Goal: Transaction & Acquisition: Purchase product/service

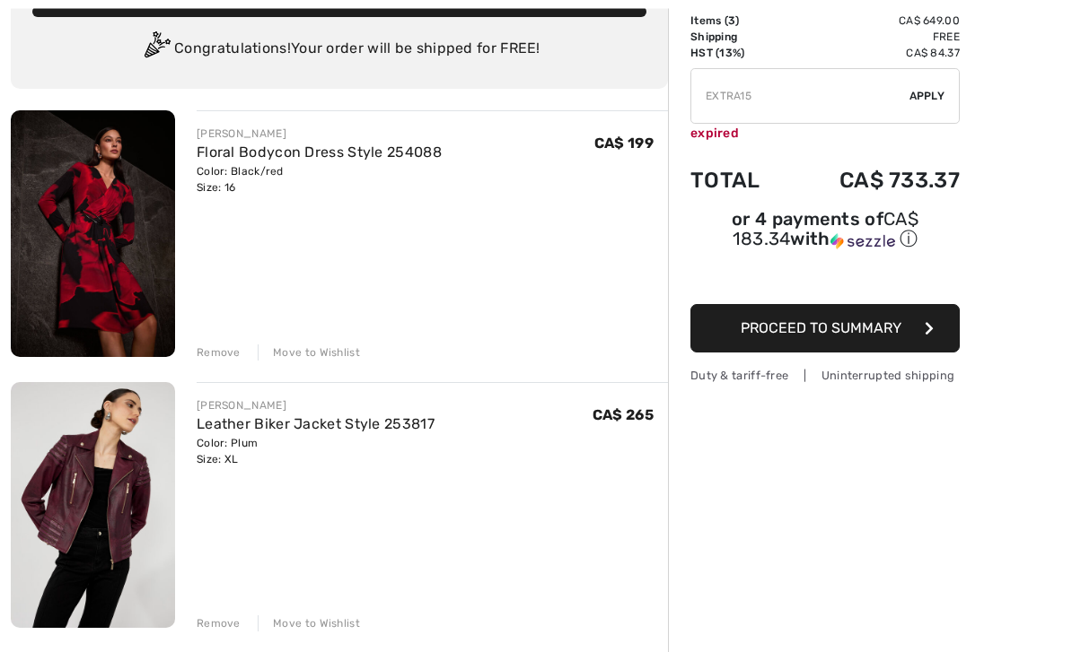
scroll to position [132, 0]
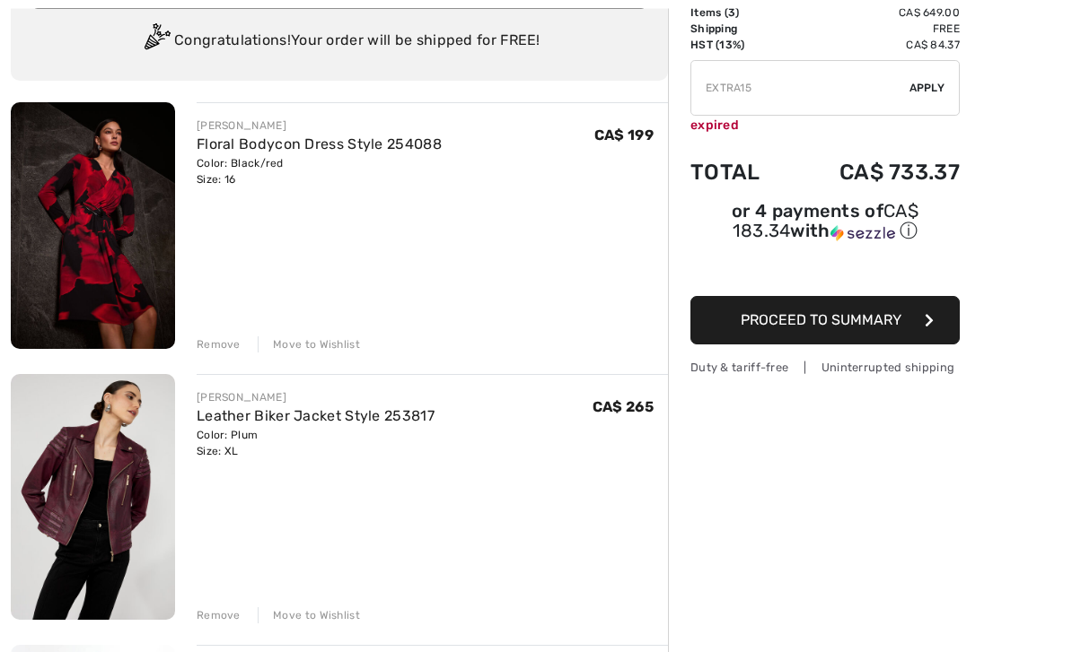
click at [75, 462] on img at bounding box center [93, 498] width 164 height 247
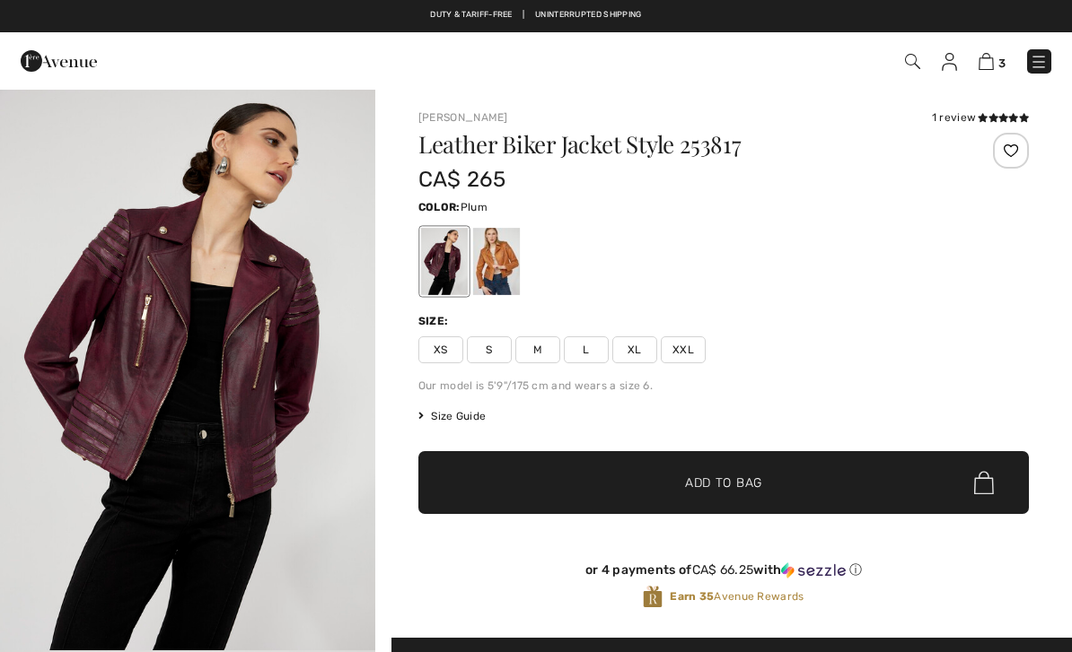
checkbox input "true"
click at [178, 409] on img "1 / 4" at bounding box center [187, 369] width 375 height 563
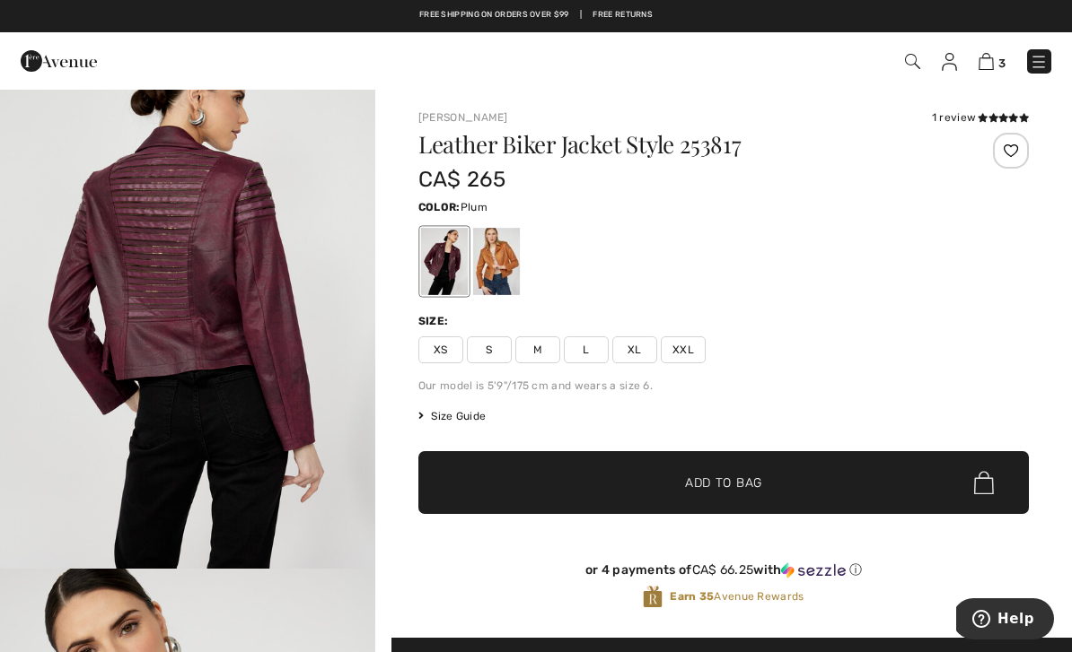
click at [985, 56] on img at bounding box center [985, 61] width 15 height 17
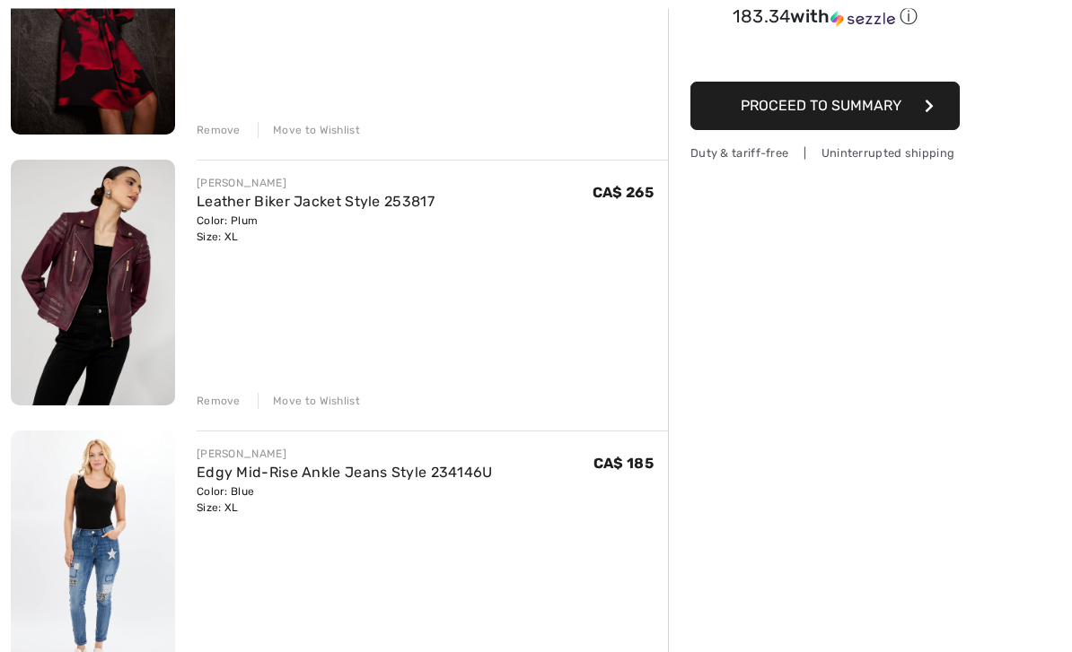
scroll to position [348, 0]
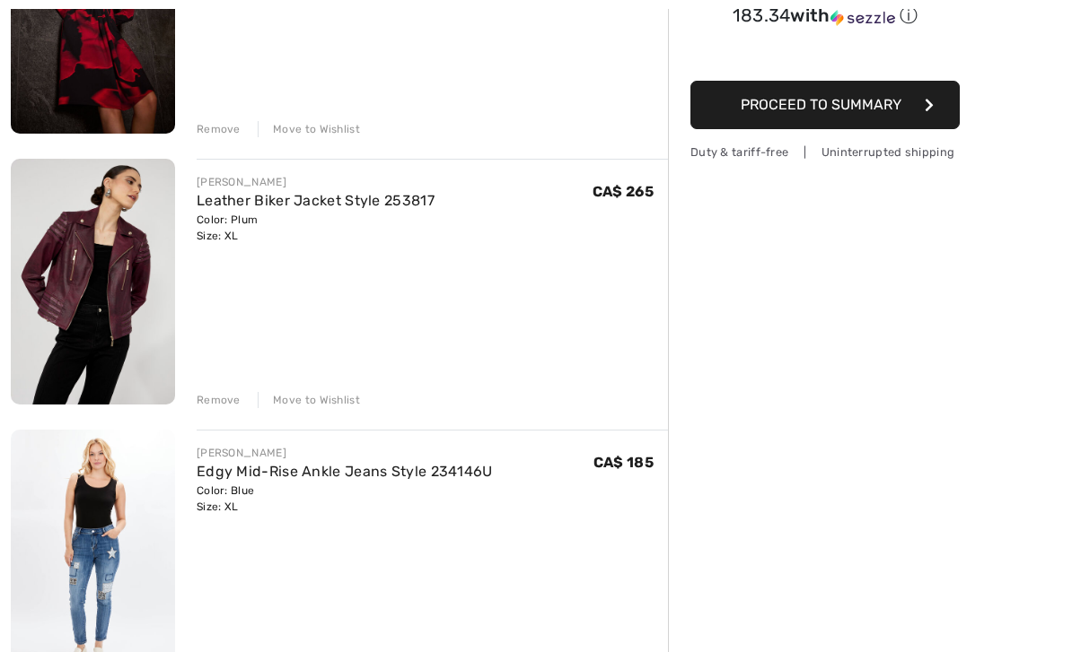
click at [108, 553] on img at bounding box center [93, 553] width 164 height 247
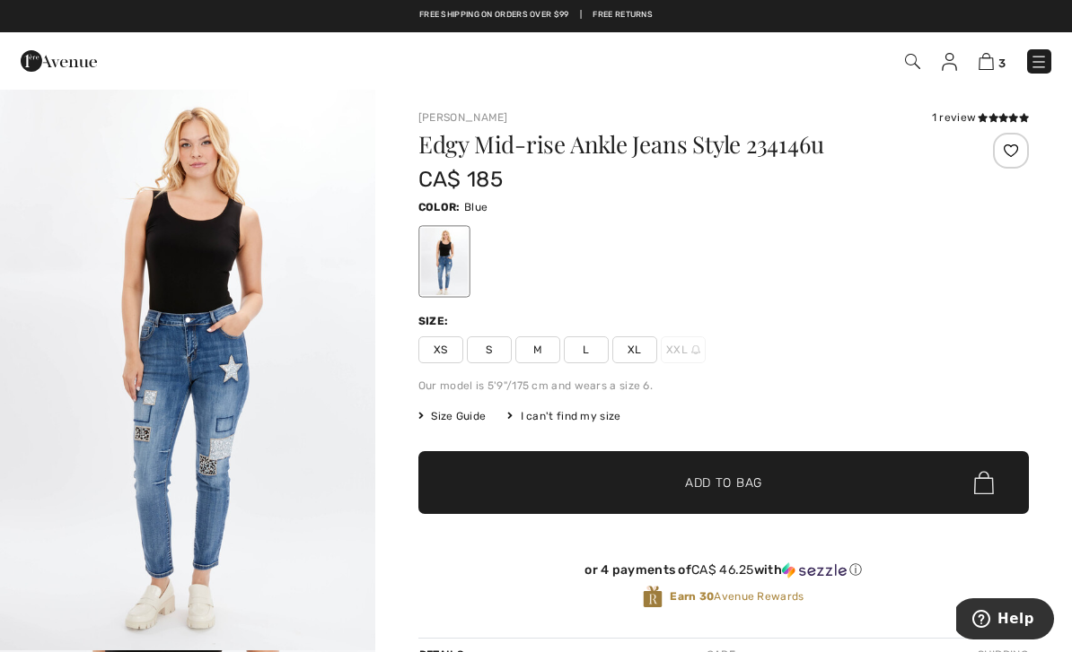
click at [990, 55] on img at bounding box center [985, 61] width 15 height 17
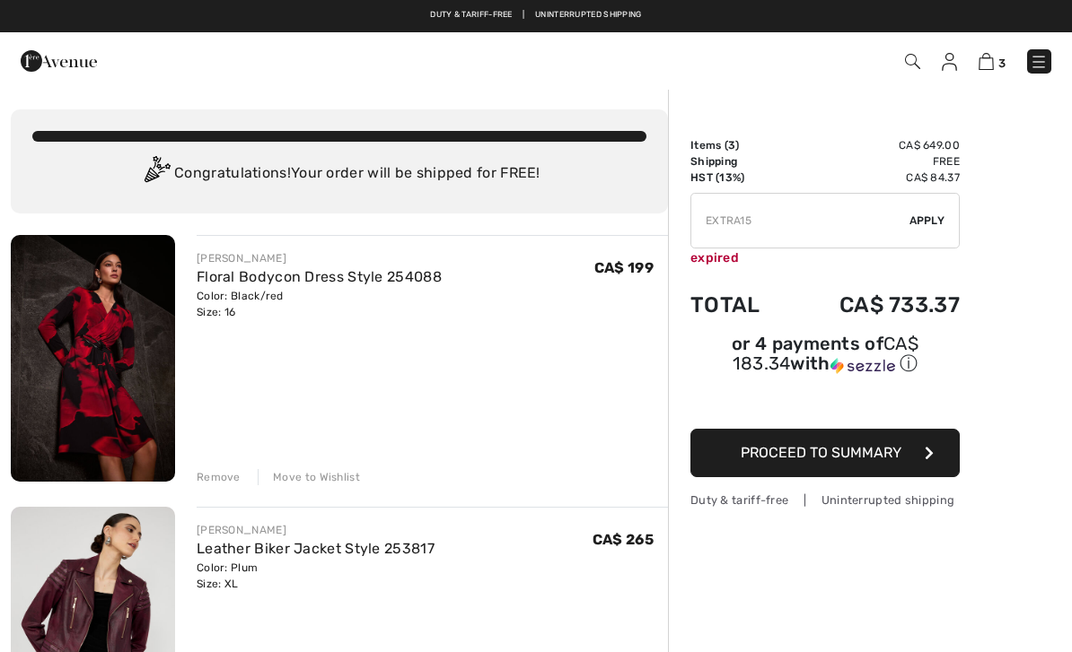
click at [241, 282] on link "Floral Bodycon Dress Style 254088" at bounding box center [319, 276] width 245 height 17
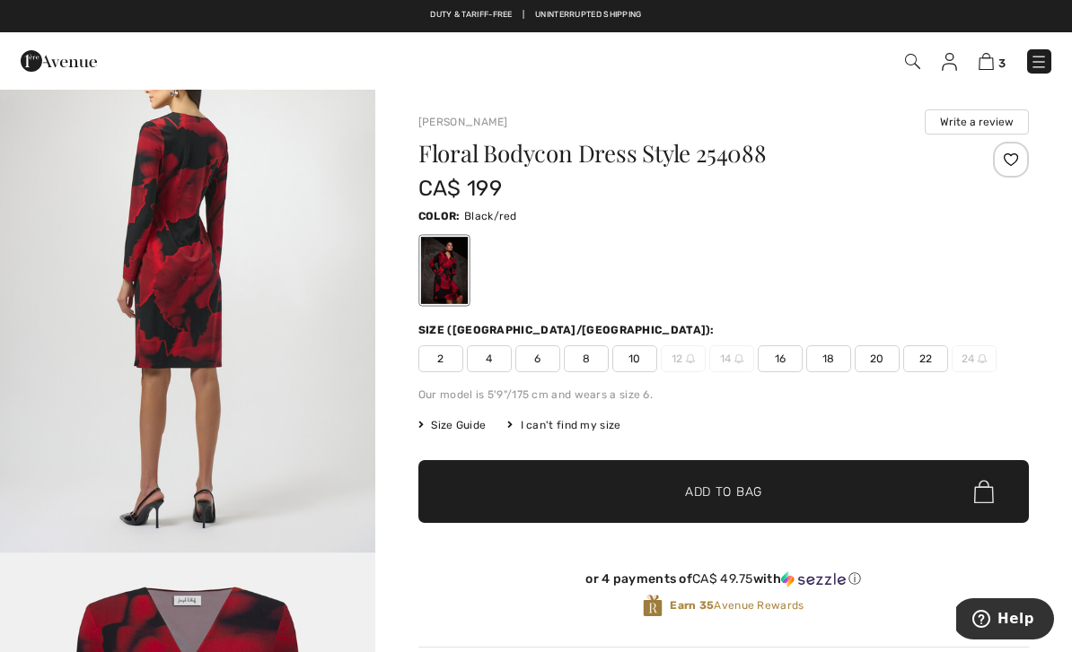
click at [495, 12] on link "Duty & tariff-free | Uninterrupted shipping" at bounding box center [535, 14] width 211 height 9
click at [900, 57] on span "3" at bounding box center [756, 61] width 590 height 24
click at [910, 57] on img at bounding box center [912, 61] width 15 height 15
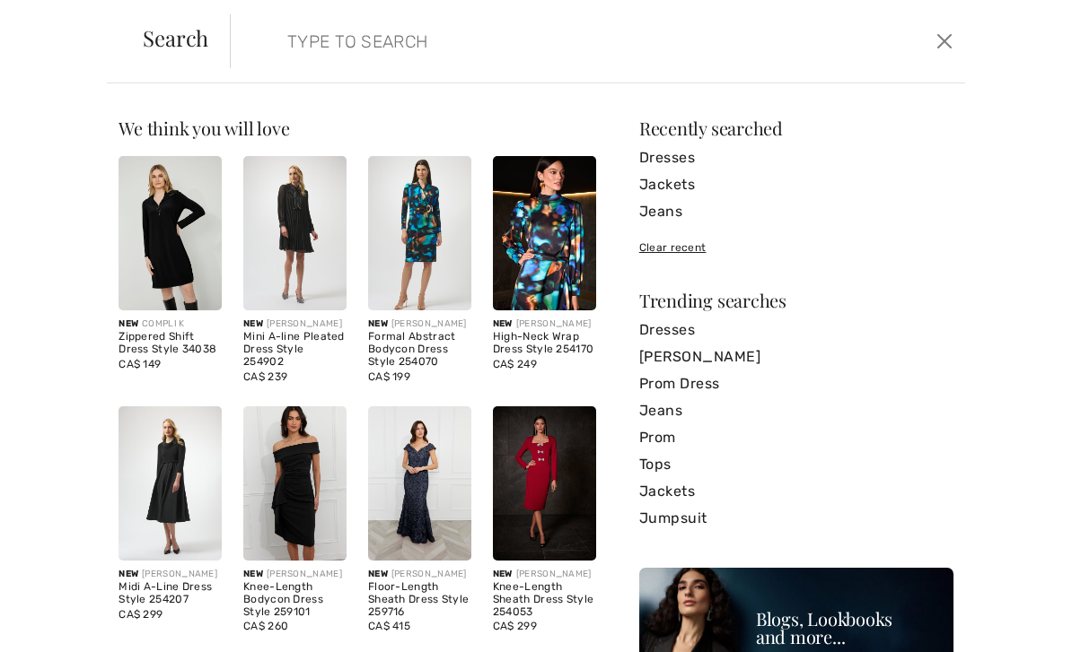
click at [291, 48] on input "search" at bounding box center [520, 41] width 493 height 54
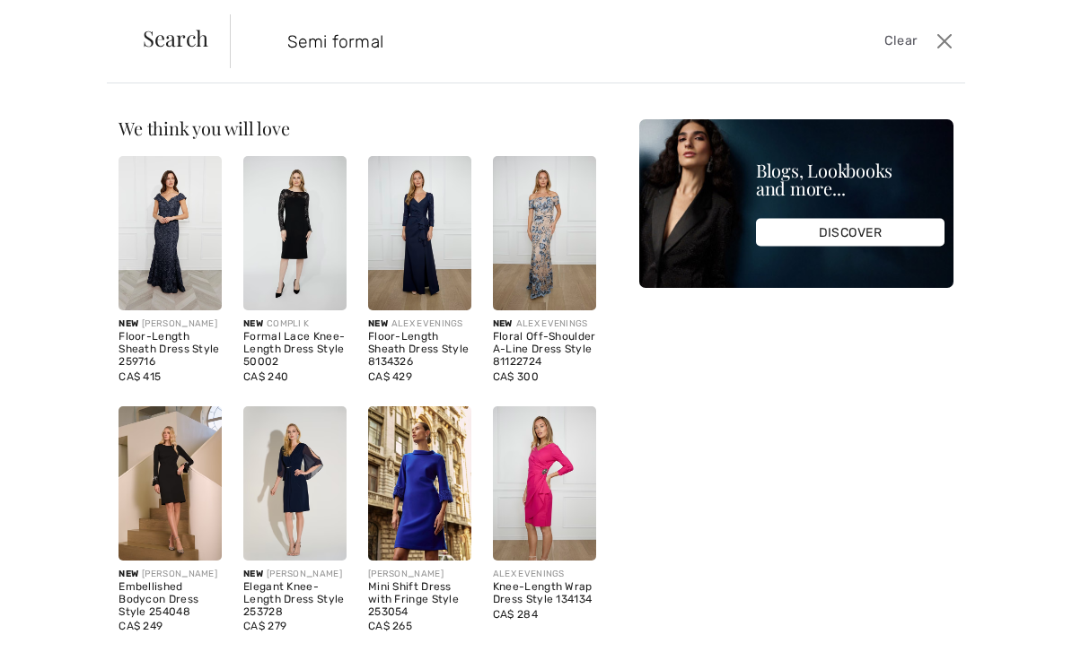
type input "Semi formal"
click at [1034, 179] on div "We think you will love New COMPLI K Zippered Shift Dress Style 34038 CA$ 149 Ne…" at bounding box center [536, 367] width 1072 height 569
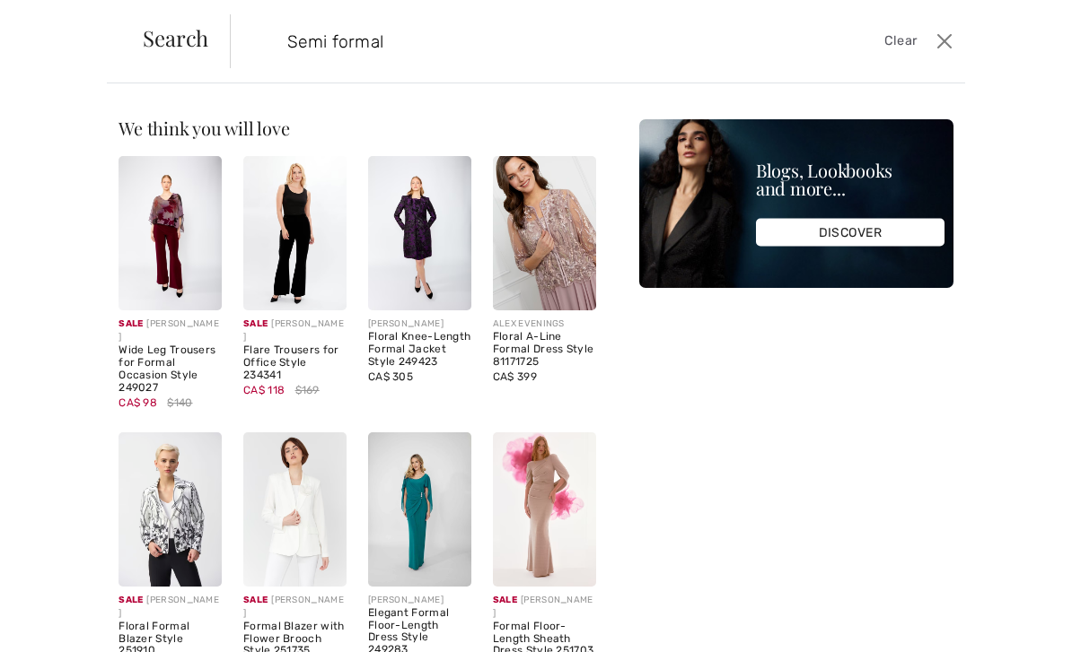
click at [553, 240] on img at bounding box center [544, 233] width 103 height 154
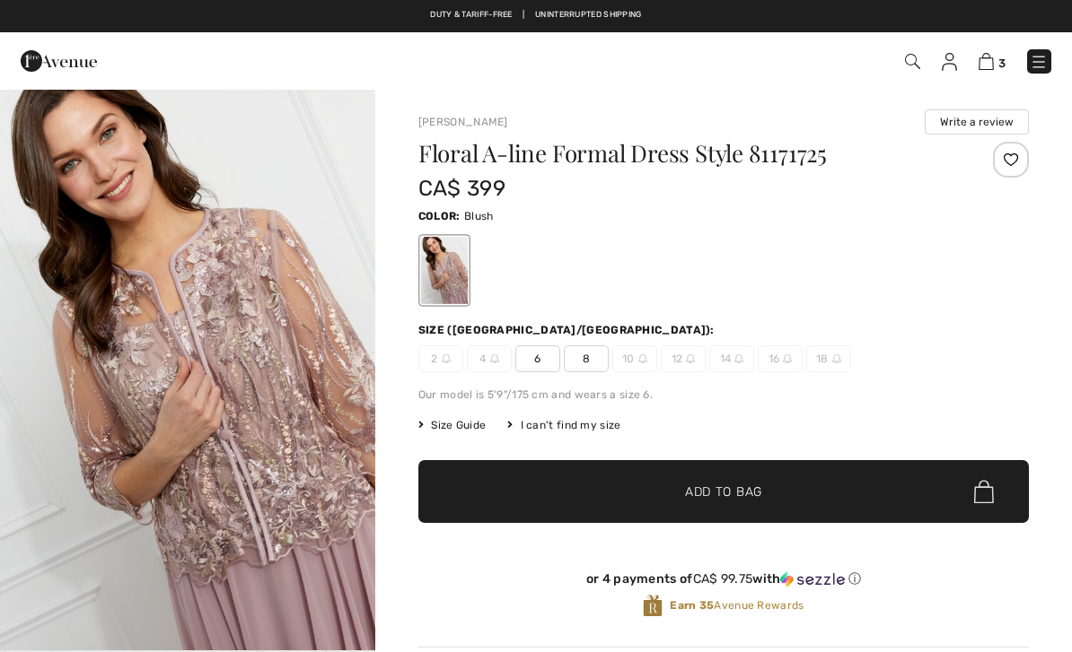
checkbox input "true"
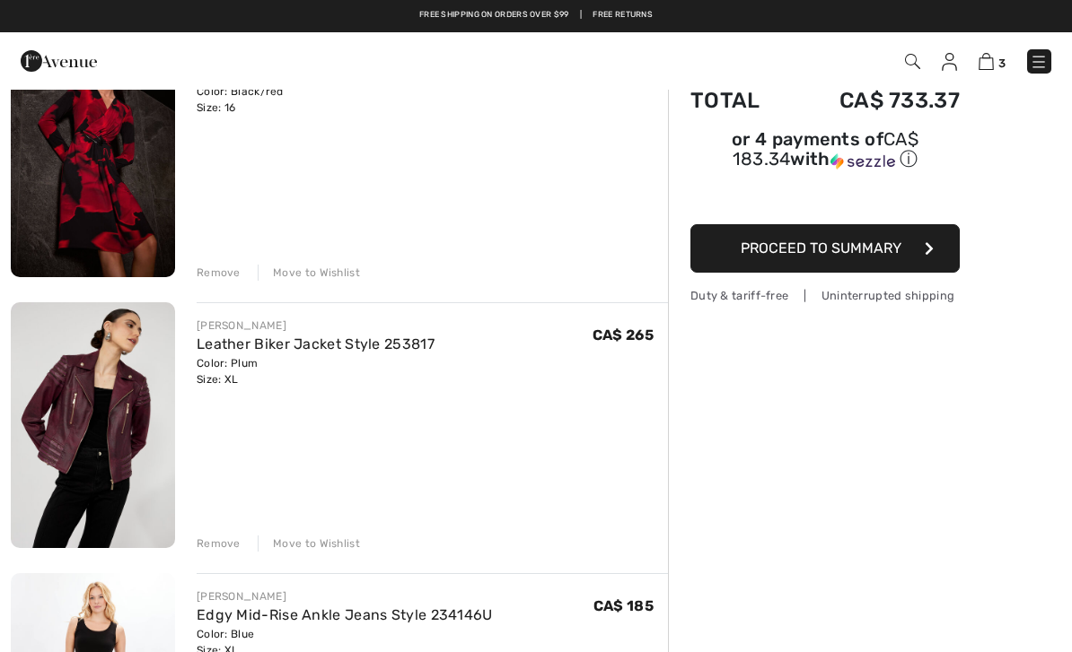
scroll to position [204, 0]
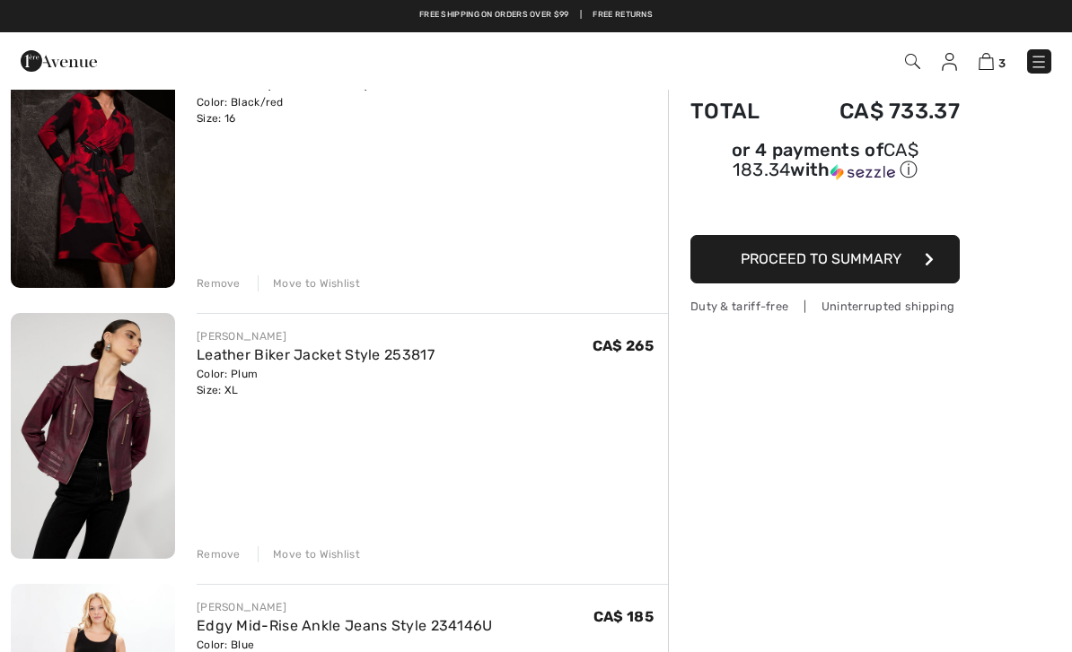
click at [886, 459] on div "Order Summary Details Items ( 3 ) CA$ 649.00 Promo code CA$ 0.00 Shipping Free …" at bounding box center [870, 602] width 404 height 1416
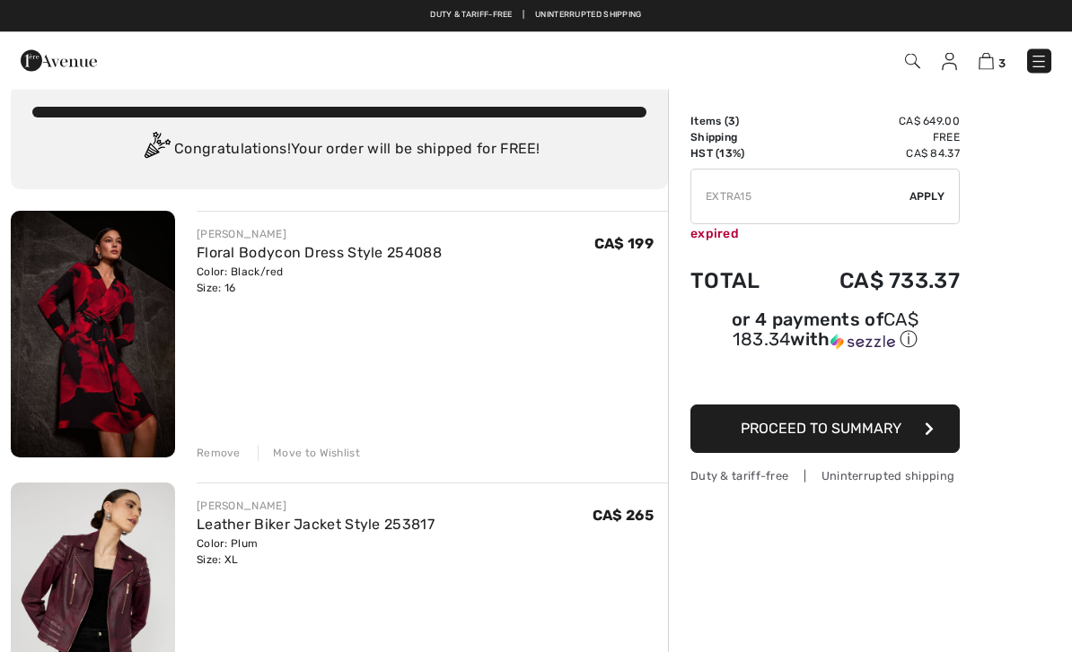
scroll to position [0, 0]
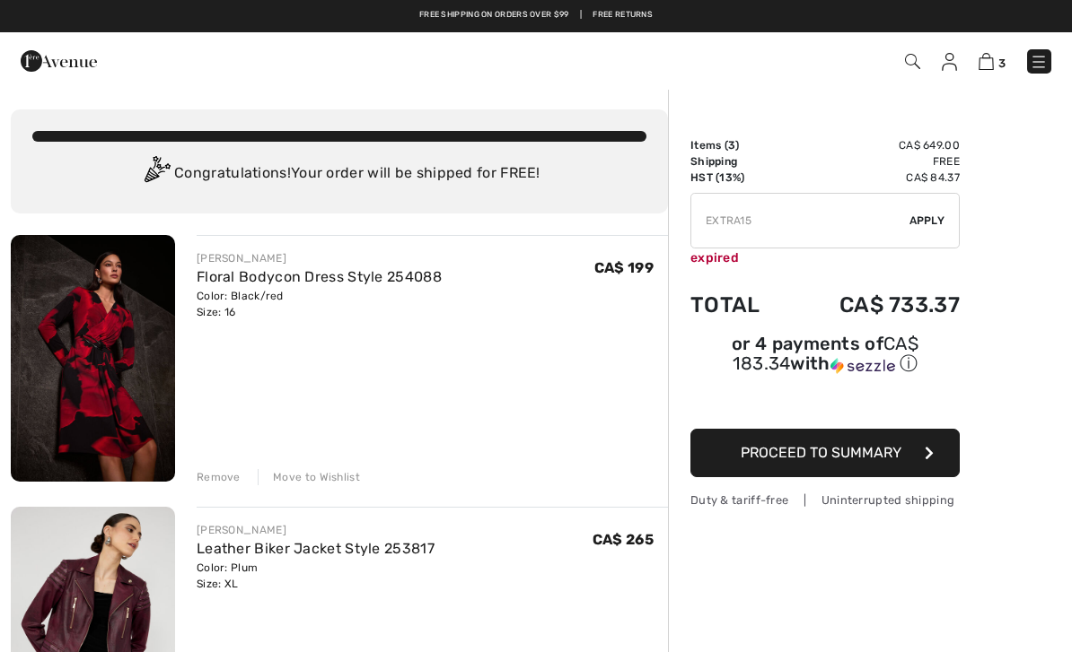
click at [900, 58] on span "3" at bounding box center [756, 61] width 590 height 24
click at [909, 68] on img at bounding box center [912, 61] width 15 height 15
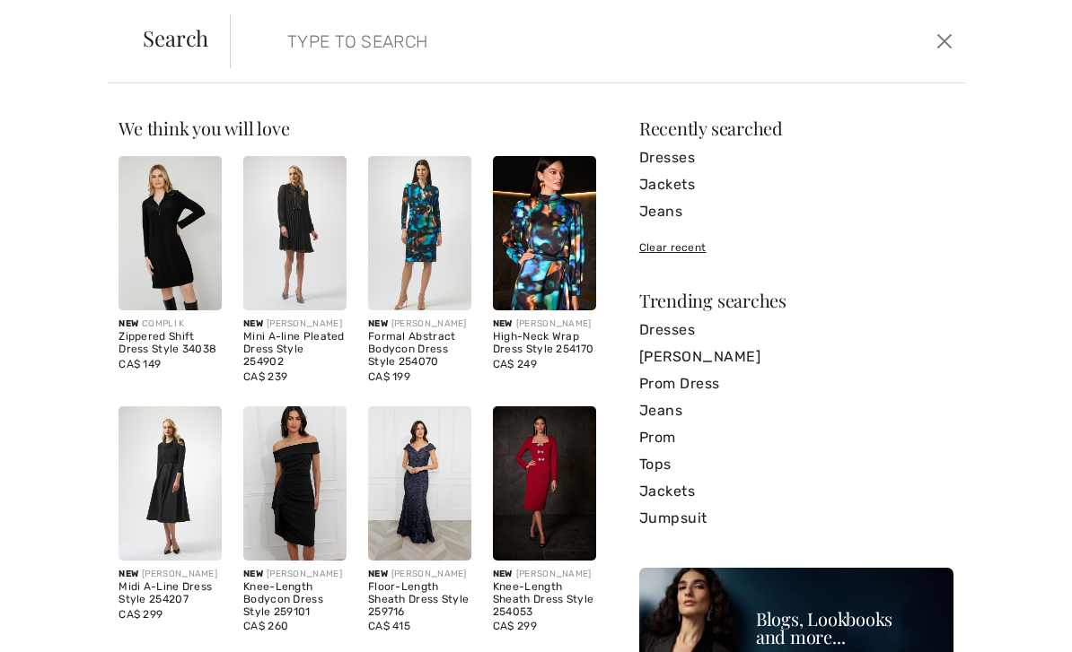
click at [285, 41] on input "search" at bounding box center [520, 41] width 493 height 54
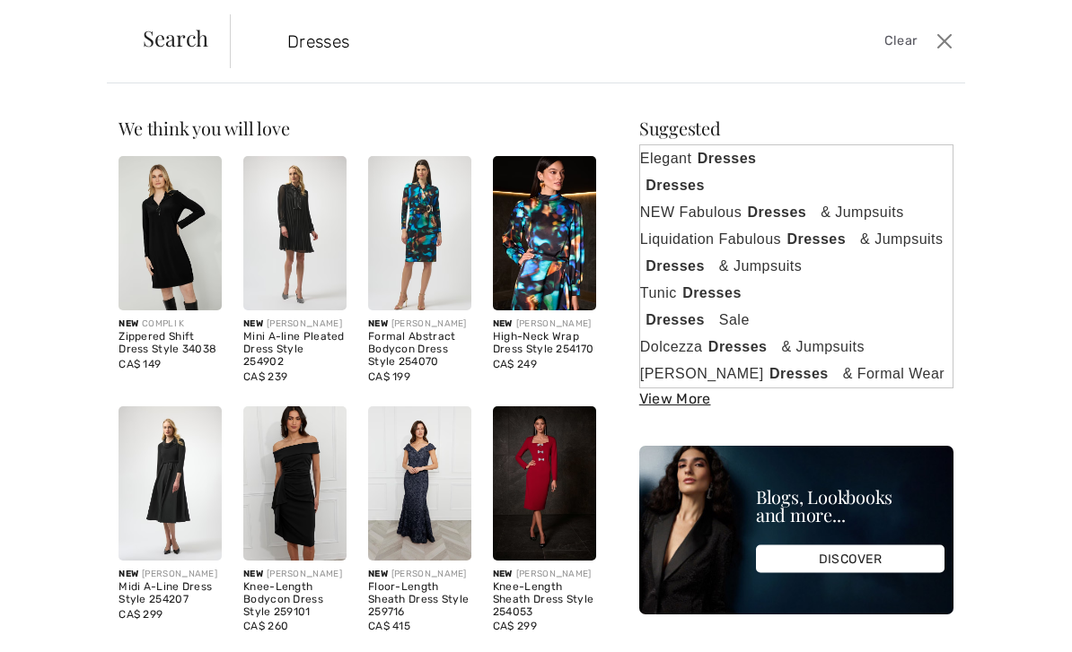
type input "Dresses"
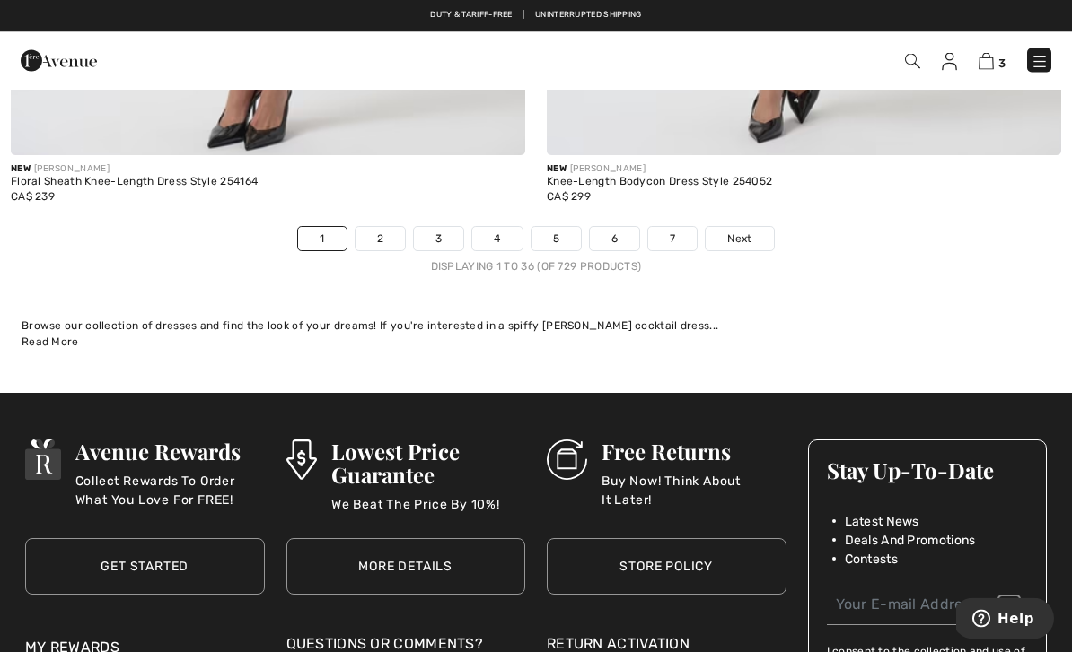
scroll to position [15715, 0]
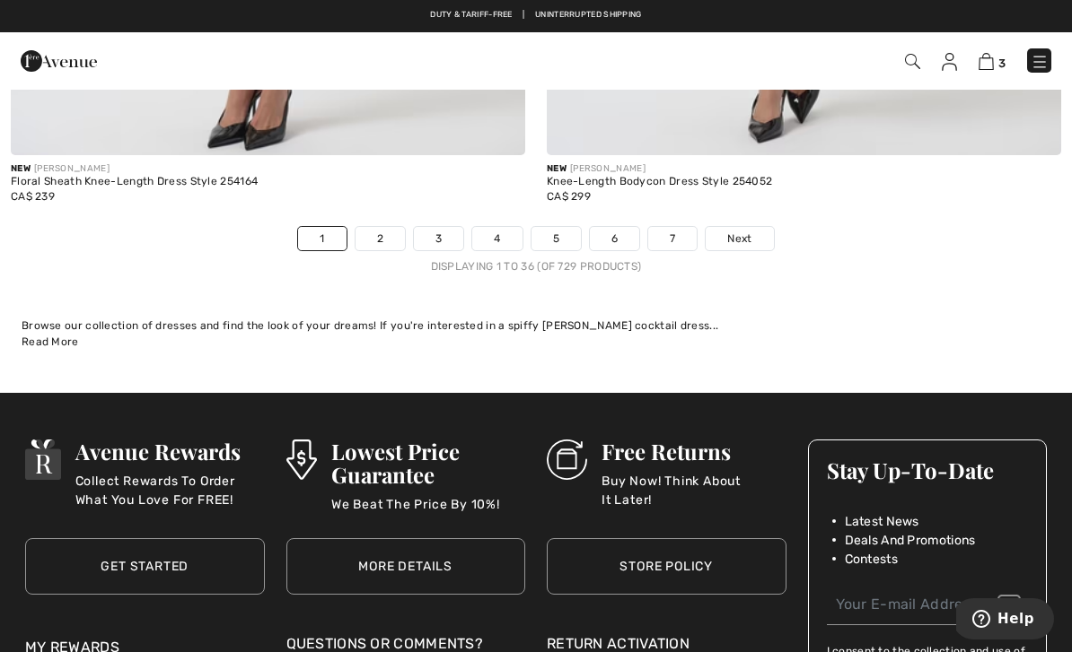
click at [739, 231] on span "Next" at bounding box center [739, 239] width 24 height 16
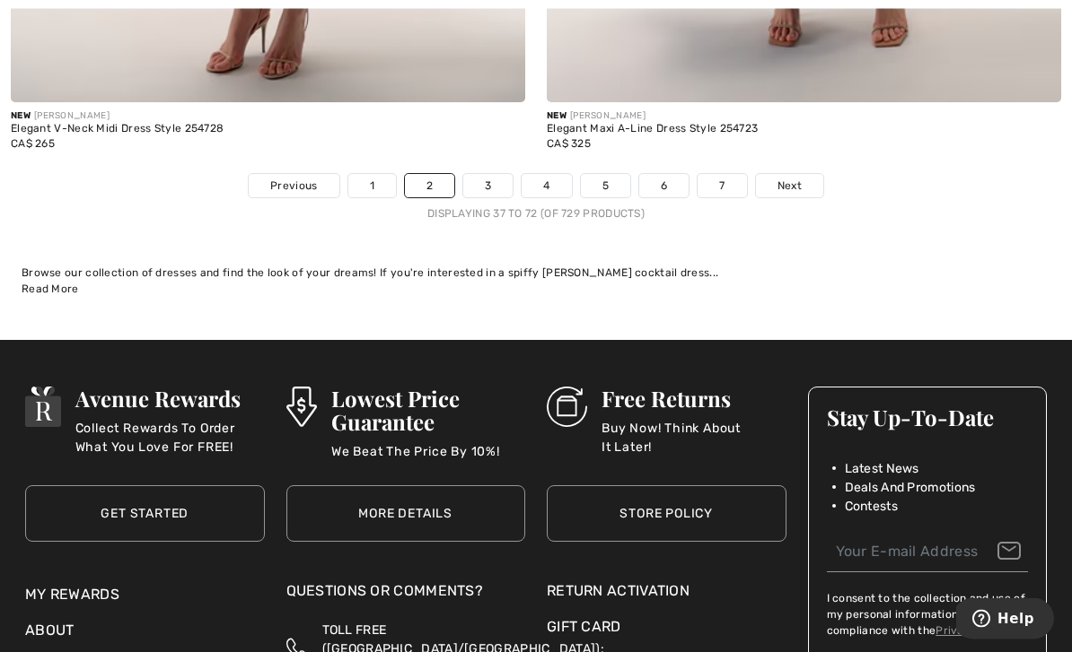
scroll to position [15781, 0]
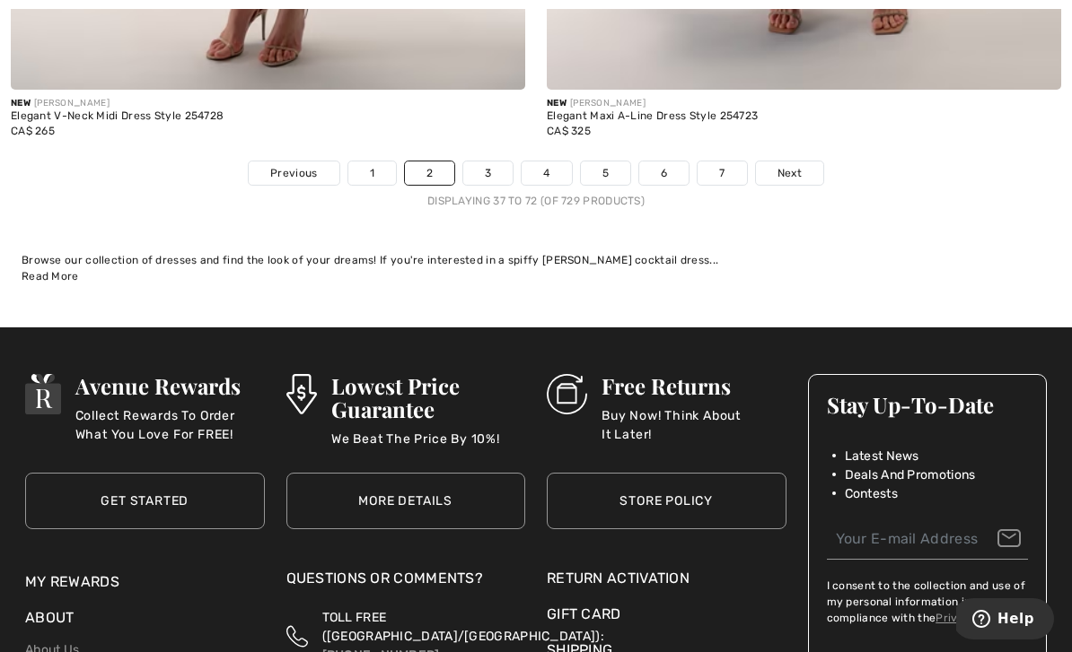
click at [801, 162] on link "Next" at bounding box center [789, 173] width 67 height 23
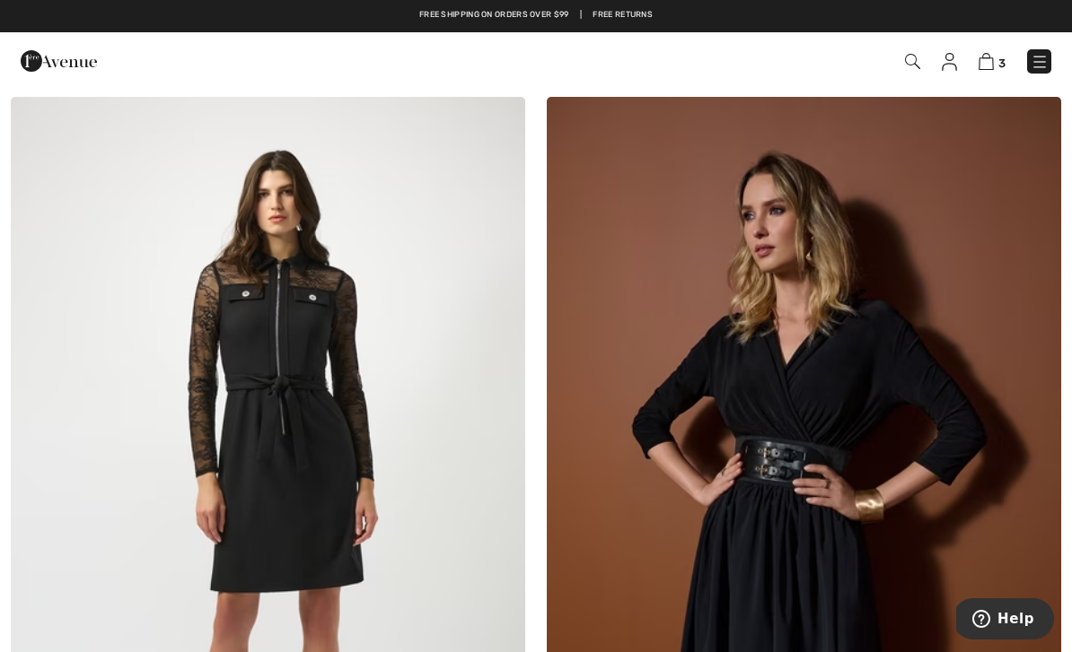
scroll to position [11602, 0]
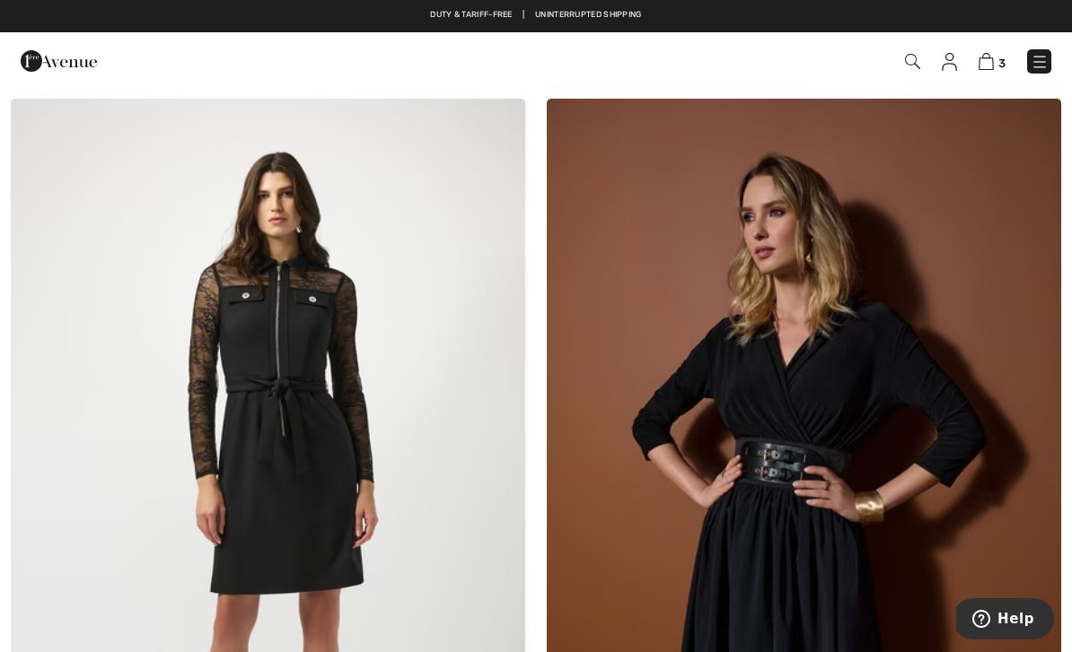
click at [790, 463] on img at bounding box center [804, 485] width 514 height 772
